Goal: Transaction & Acquisition: Purchase product/service

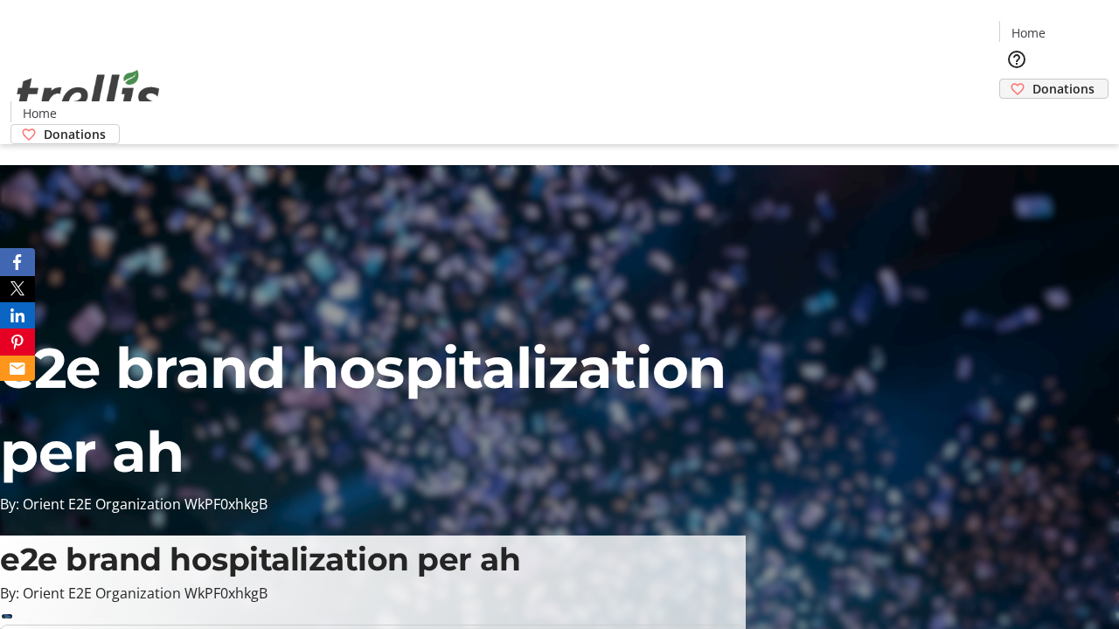
click at [1032, 80] on span "Donations" at bounding box center [1063, 89] width 62 height 18
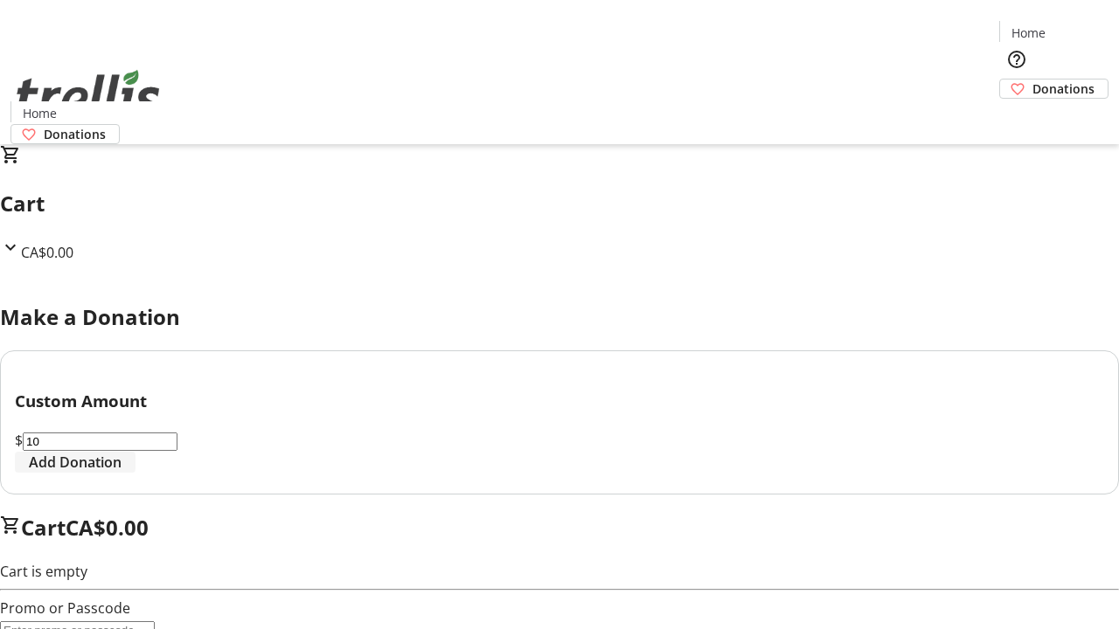
click at [121, 473] on span "Add Donation" at bounding box center [75, 462] width 93 height 21
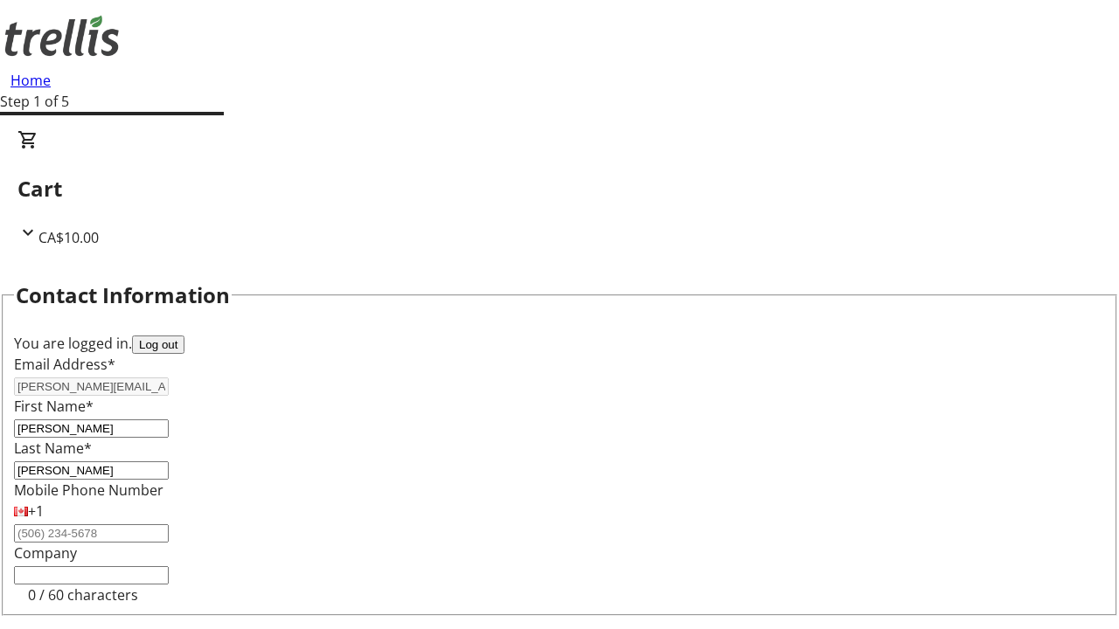
select select "CA"
type input "[STREET_ADDRESS][PERSON_NAME]"
type input "Kelowna"
select select "BC"
type input "Kelowna"
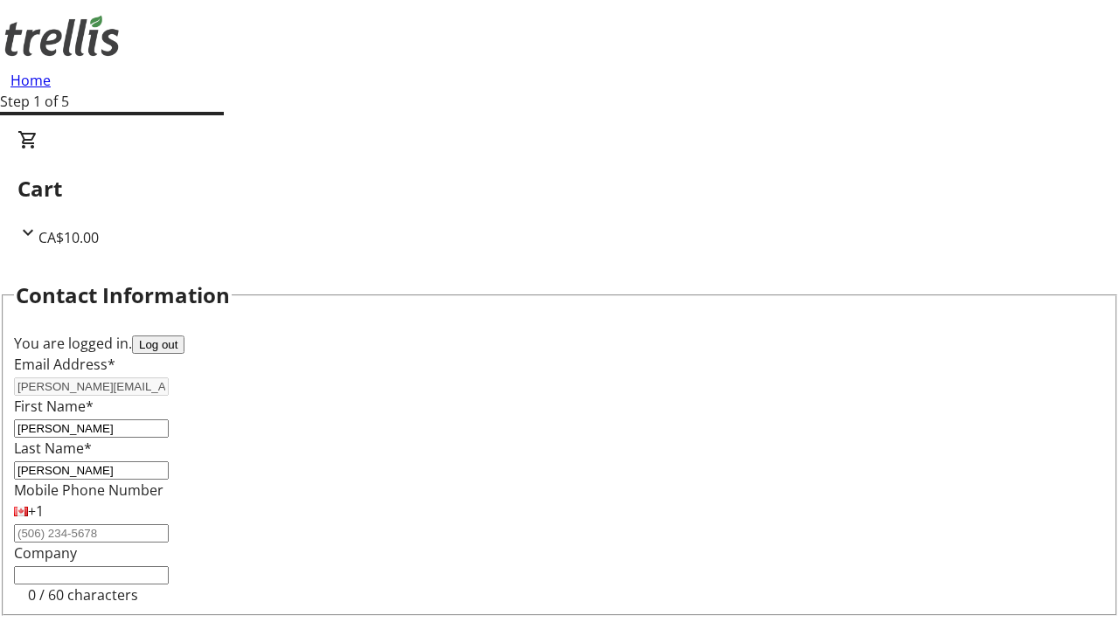
type input "V1Y 0C2"
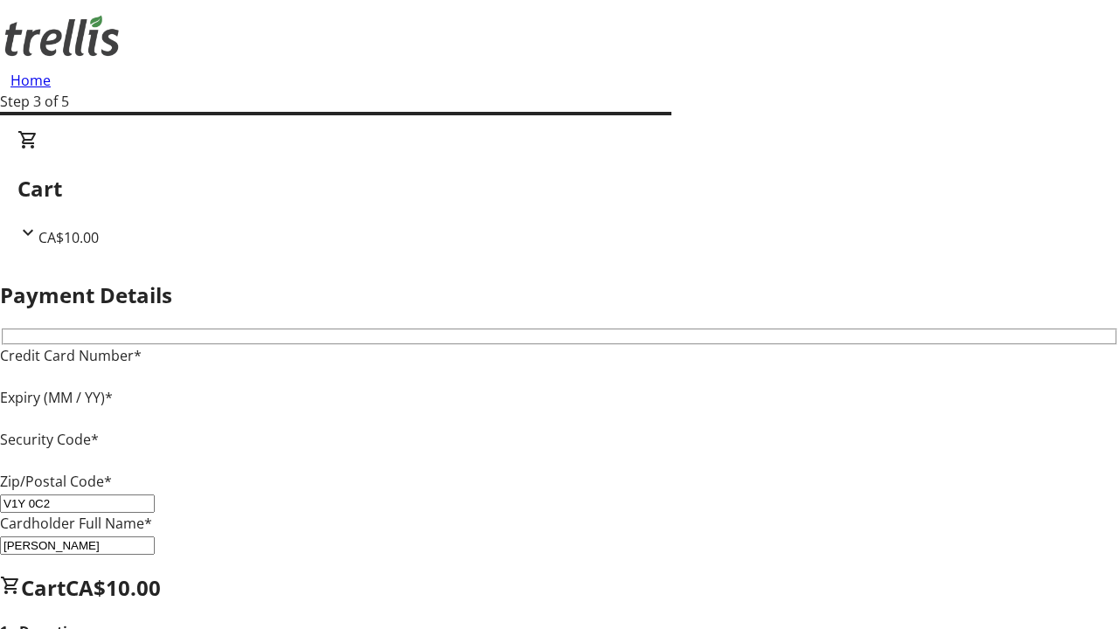
type input "V1Y 0C2"
